Goal: Complete application form: Complete application form

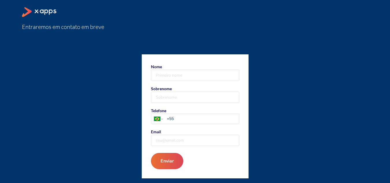
scroll to position [40, 0]
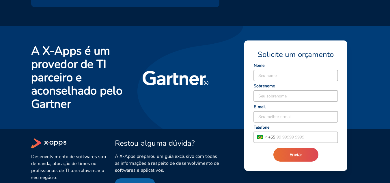
scroll to position [1194, 0]
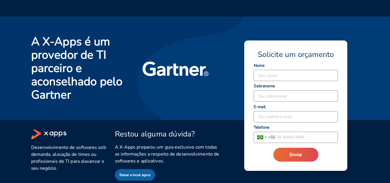
click at [276, 76] on input at bounding box center [296, 75] width 84 height 11
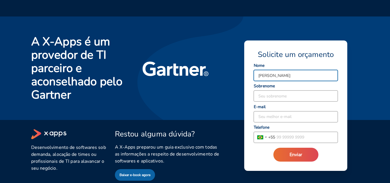
type input "juliene"
click at [268, 97] on input at bounding box center [296, 95] width 84 height 11
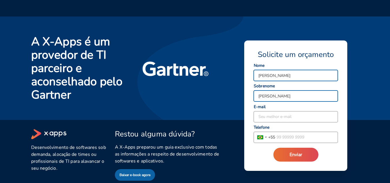
type input "santos"
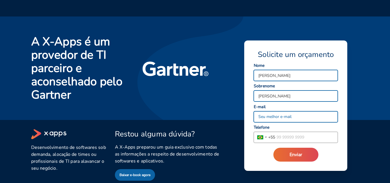
click at [266, 120] on input at bounding box center [296, 116] width 84 height 11
type input "comercial7@ggroupeventos.com.br"
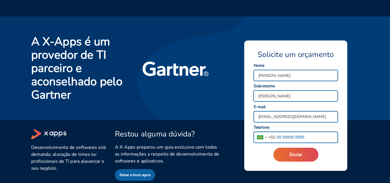
click at [292, 137] on input "tel" at bounding box center [306, 137] width 63 height 11
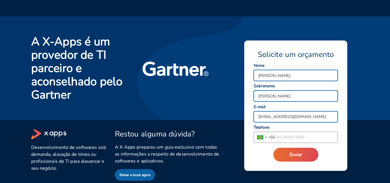
click at [171, 35] on div at bounding box center [181, 55] width 77 height 41
click at [284, 138] on input "tel" at bounding box center [306, 137] width 63 height 11
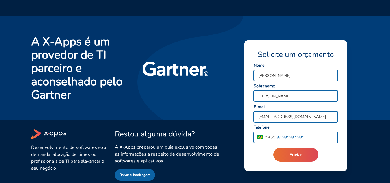
paste input "55 11 96845 0290"
drag, startPoint x: 281, startPoint y: 136, endPoint x: 277, endPoint y: 136, distance: 4.9
click at [277, 136] on input "55 11 96845 0290" at bounding box center [306, 137] width 63 height 11
type input "(11) 96845-0290"
click at [296, 159] on button "Enviar" at bounding box center [296, 155] width 45 height 14
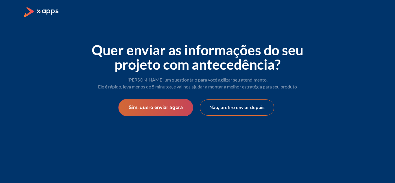
click at [159, 107] on button "Sim, quero enviar agora" at bounding box center [155, 107] width 75 height 17
